Goal: Find specific page/section: Find specific page/section

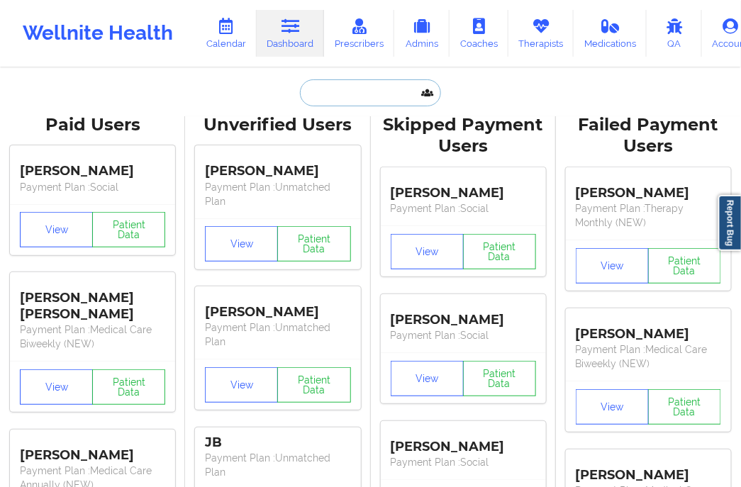
click at [336, 103] on input "text" at bounding box center [370, 92] width 140 height 27
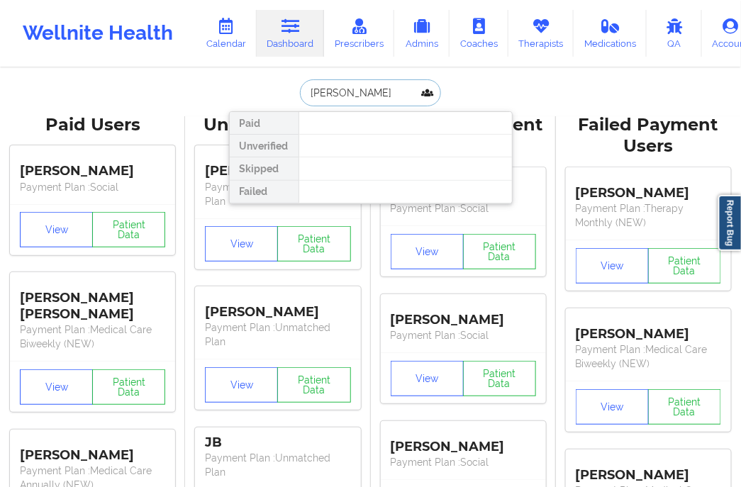
drag, startPoint x: 328, startPoint y: 93, endPoint x: 371, endPoint y: 90, distance: 42.6
click at [371, 90] on input "[PERSON_NAME]" at bounding box center [370, 92] width 140 height 27
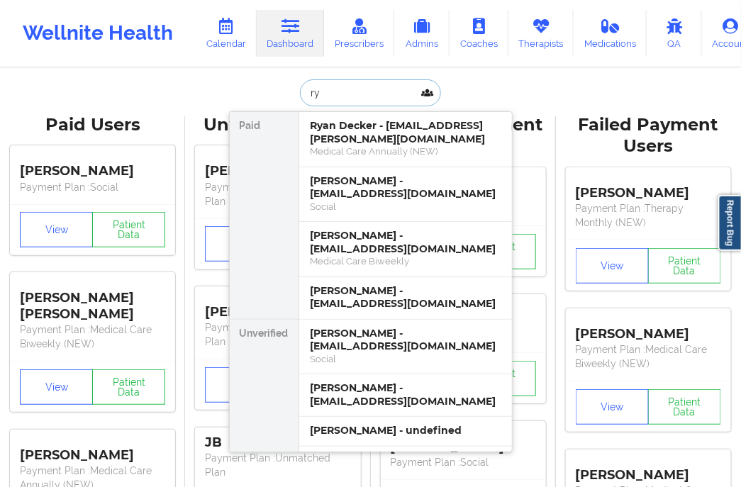
type input "r"
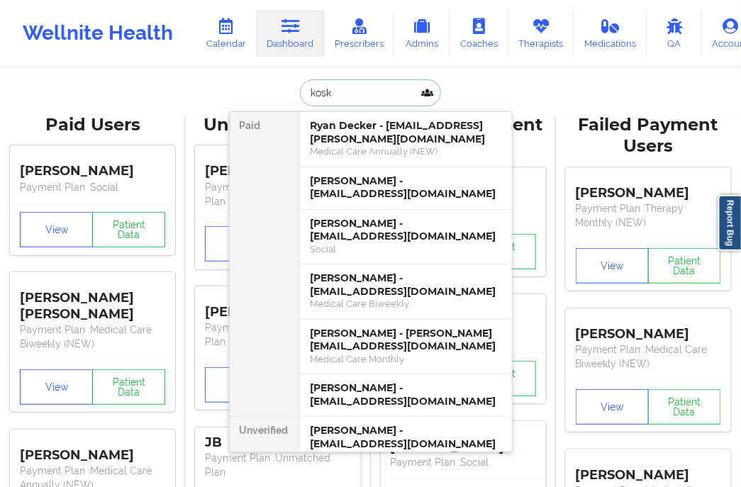
type input "[PERSON_NAME]"
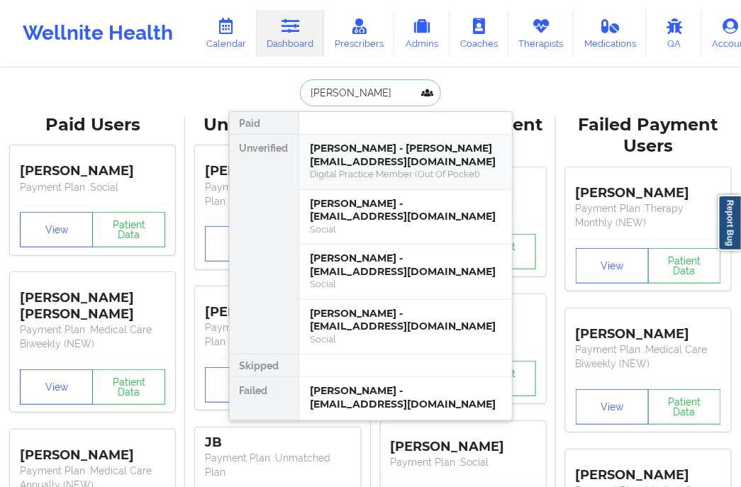
click at [356, 176] on div "Digital Practice Member (Out Of Pocket)" at bounding box center [405, 174] width 190 height 12
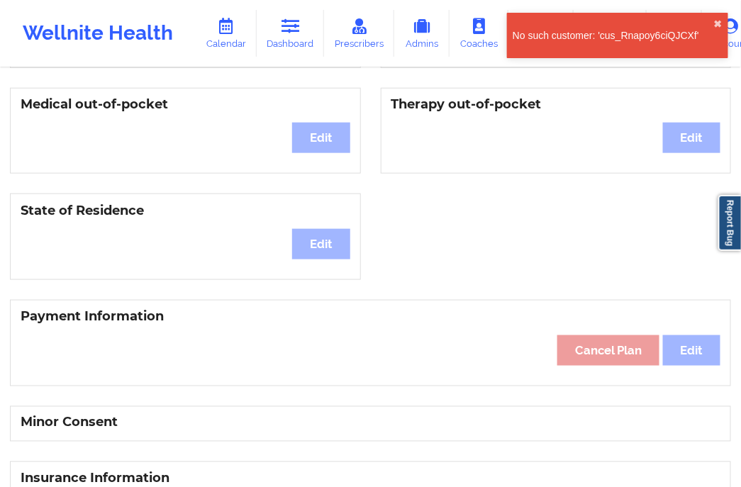
scroll to position [79, 0]
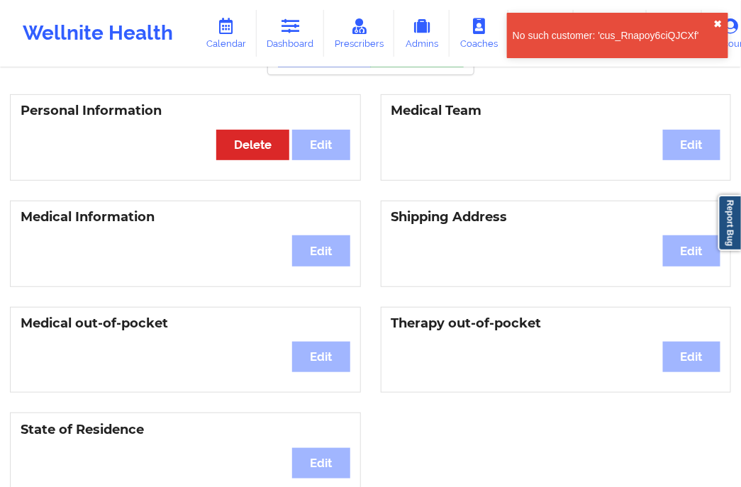
click at [720, 19] on button "✖︎" at bounding box center [718, 23] width 9 height 11
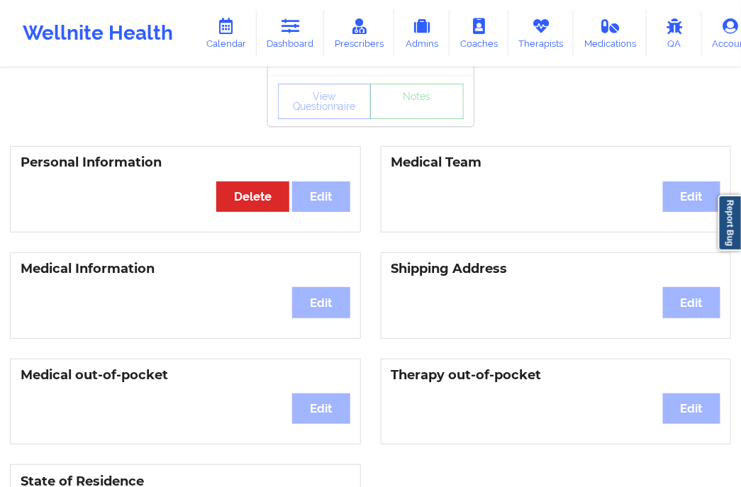
scroll to position [0, 0]
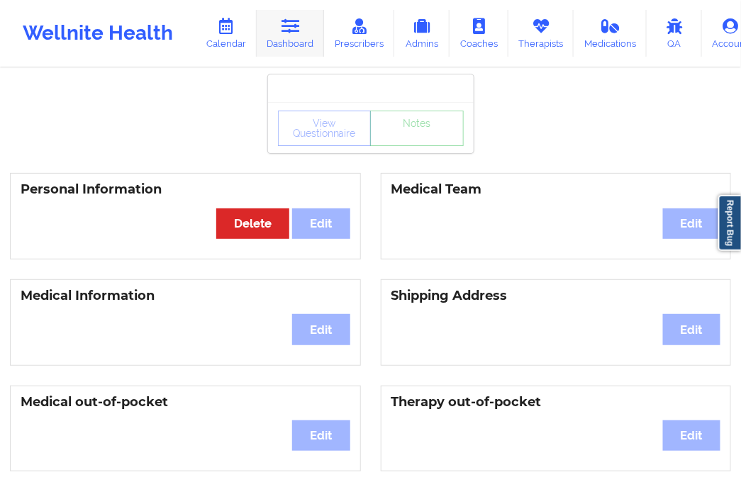
click at [286, 47] on link "Dashboard" at bounding box center [291, 33] width 68 height 47
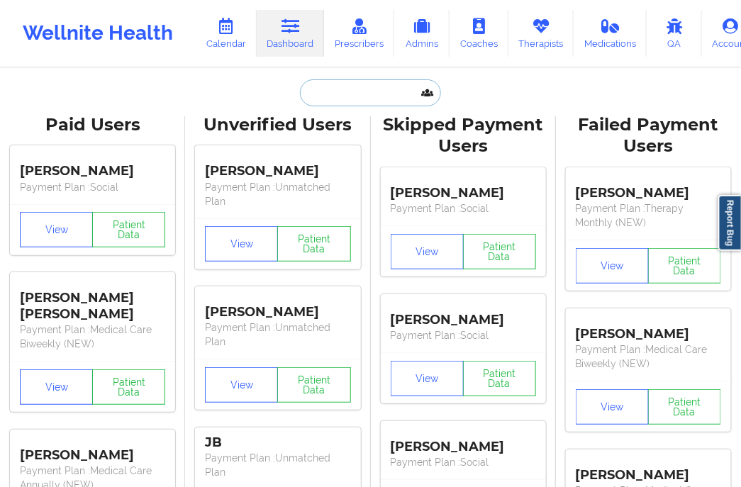
click at [352, 87] on input "text" at bounding box center [370, 92] width 140 height 27
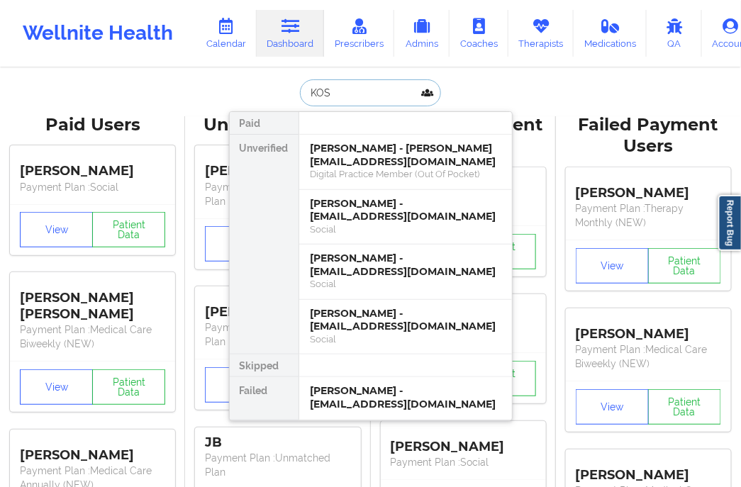
type input "KOSK"
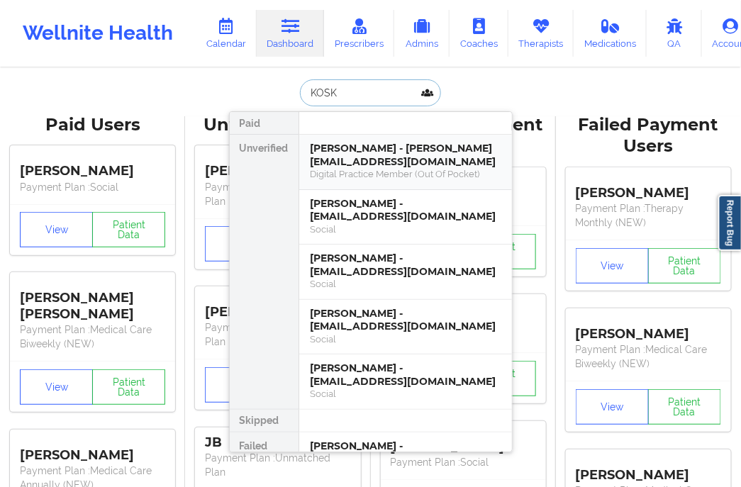
click at [356, 169] on div "Digital Practice Member (Out Of Pocket)" at bounding box center [405, 174] width 190 height 12
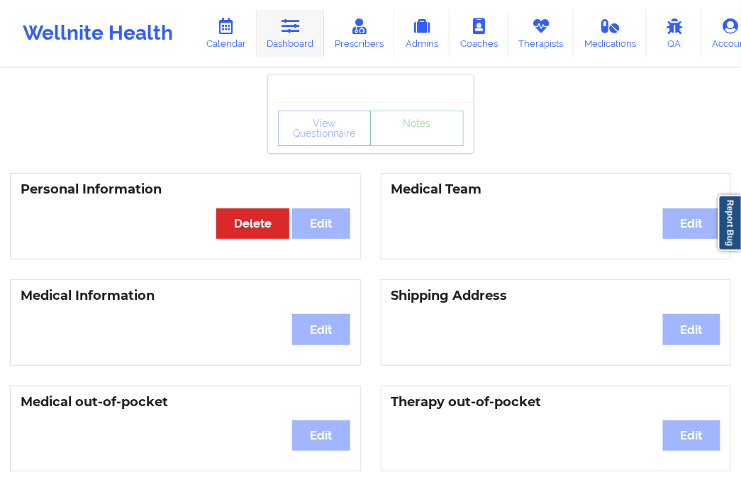
click at [301, 37] on link "Dashboard" at bounding box center [291, 33] width 68 height 47
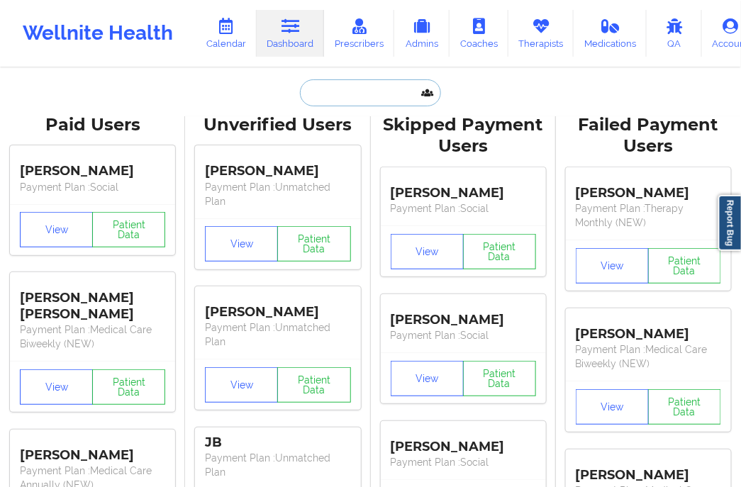
click at [333, 98] on input "text" at bounding box center [370, 92] width 140 height 27
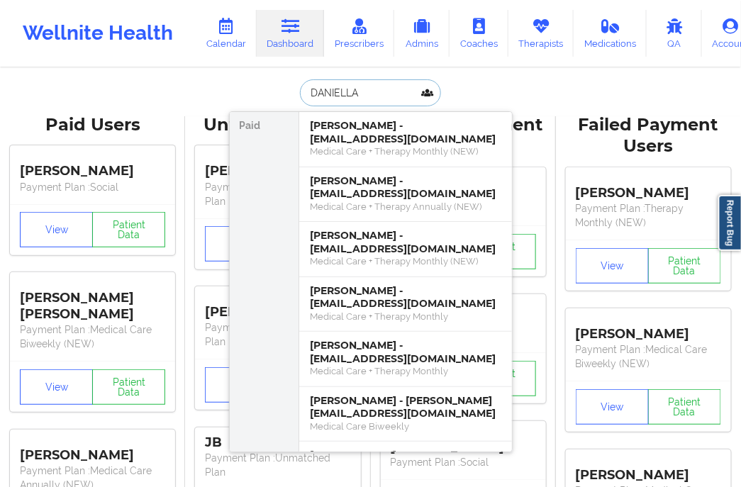
type input "DANIELLA"
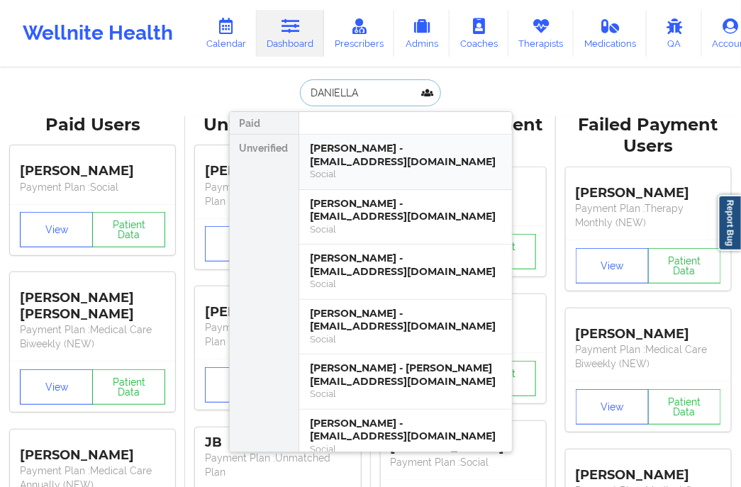
click at [349, 155] on div "[PERSON_NAME] - [EMAIL_ADDRESS][DOMAIN_NAME]" at bounding box center [405, 155] width 190 height 26
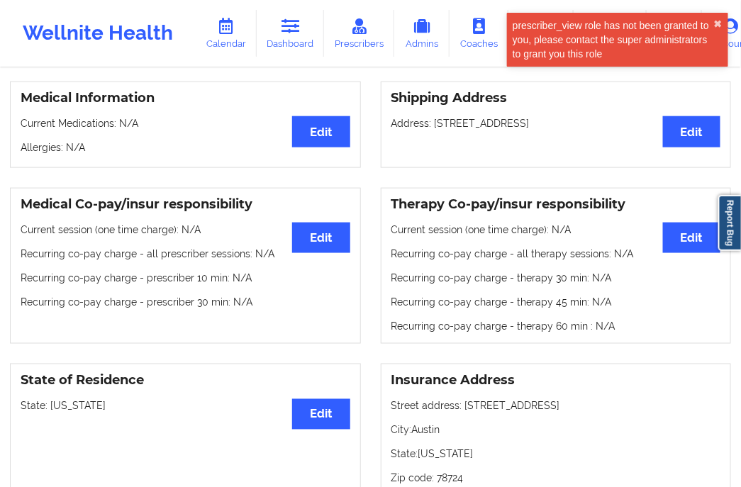
scroll to position [315, 0]
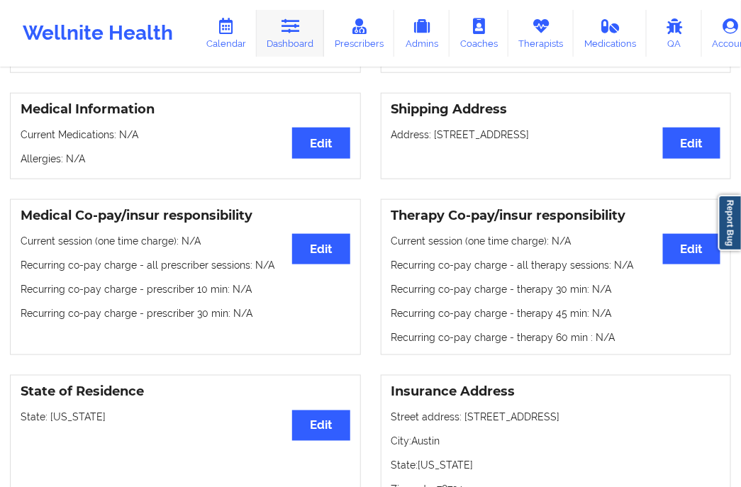
click at [279, 35] on link "Dashboard" at bounding box center [291, 33] width 68 height 47
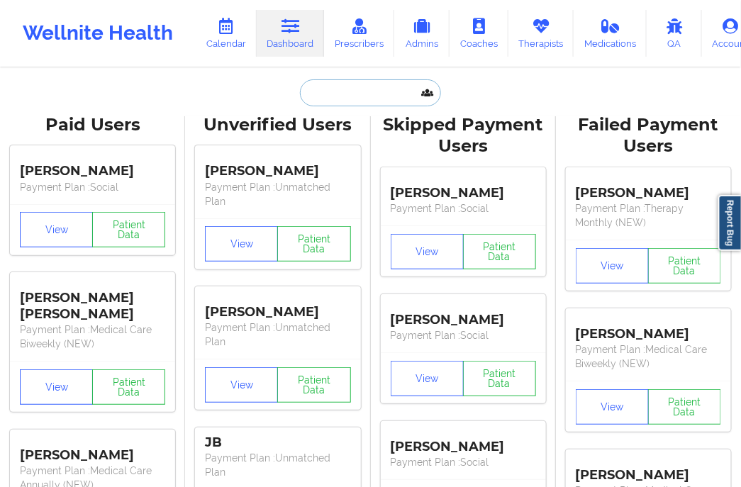
click at [323, 92] on input "text" at bounding box center [370, 92] width 140 height 27
type input "S"
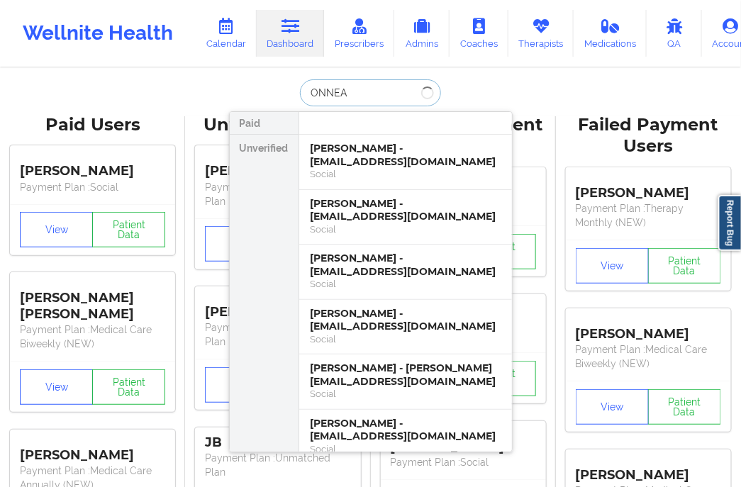
type input "ONNEAL"
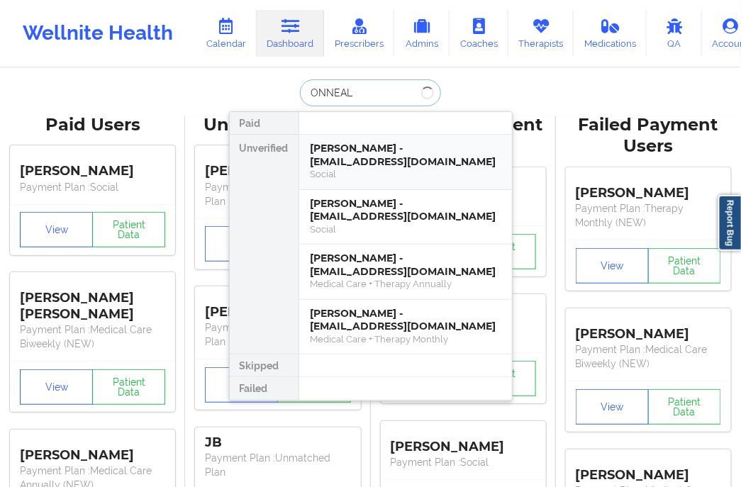
click at [414, 171] on div "Social" at bounding box center [405, 174] width 190 height 12
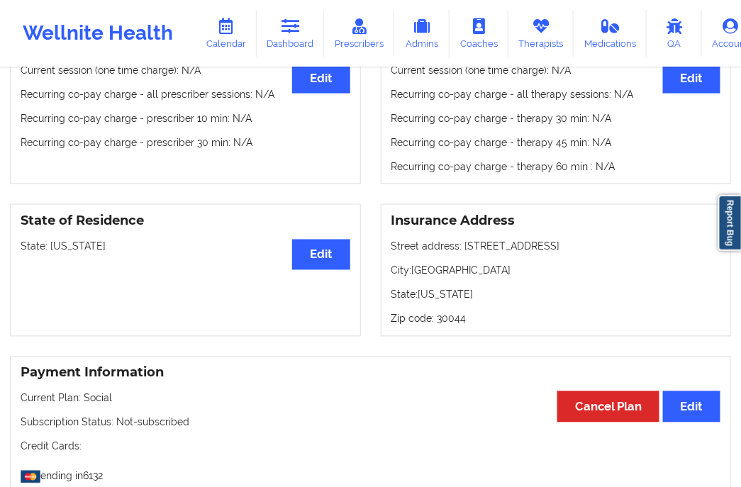
scroll to position [564, 0]
